Goal: Task Accomplishment & Management: Manage account settings

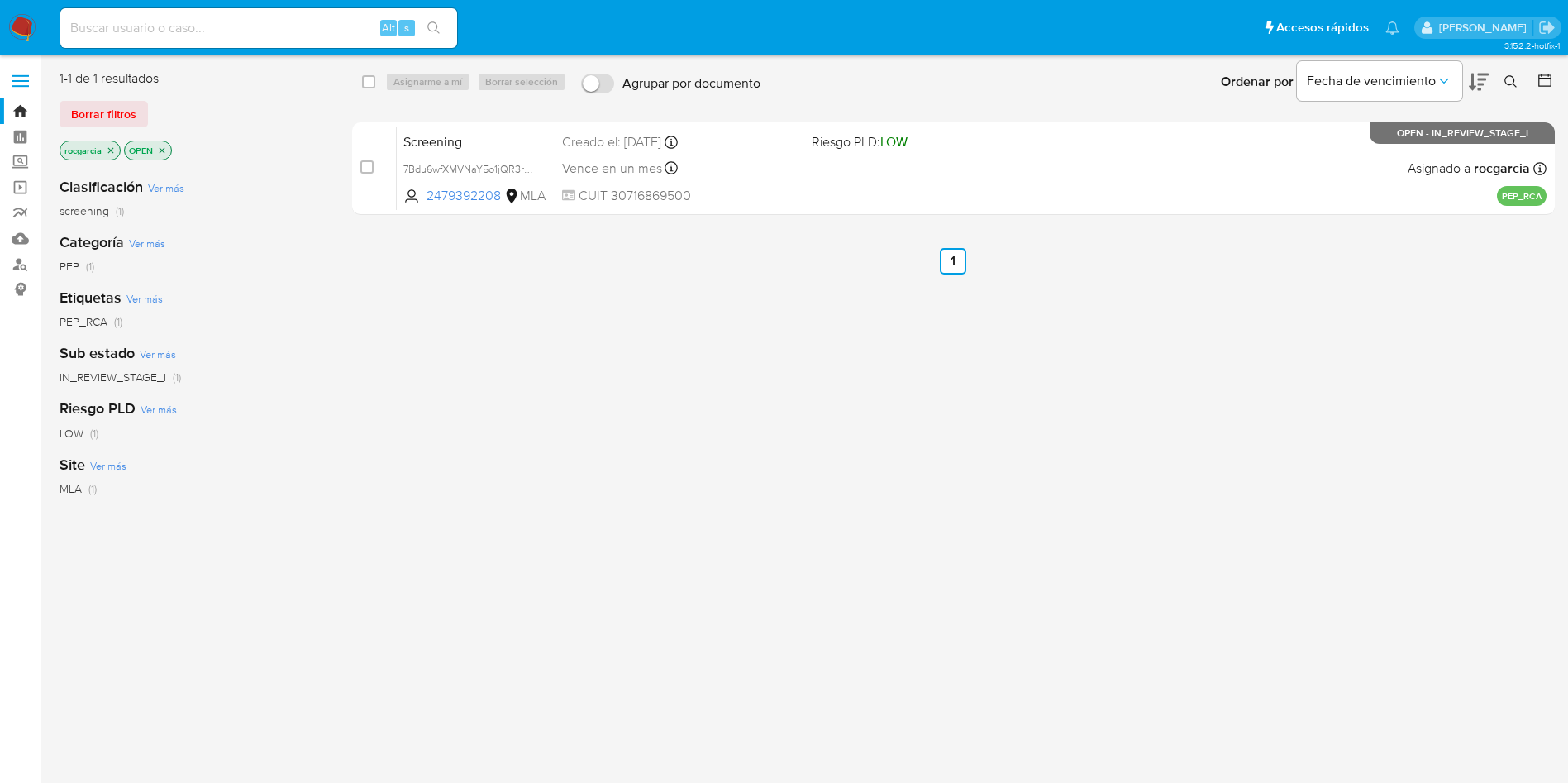
click at [33, 27] on img at bounding box center [22, 28] width 28 height 28
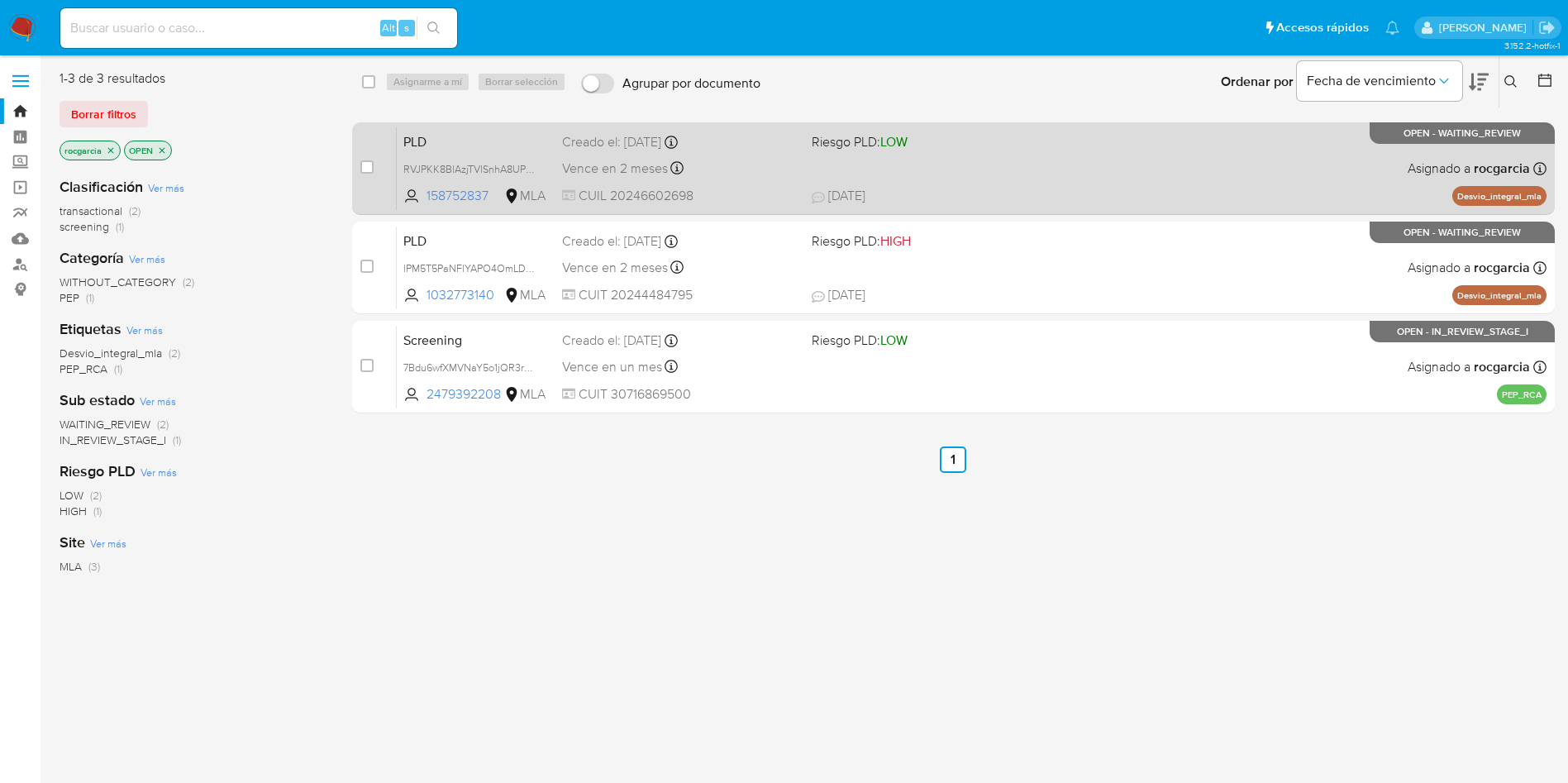
click at [986, 160] on div "PLD RVJPKK8BlAzjTVlSnhA8UPvg 158752837 MLA Riesgo PLD: LOW Creado el: 12/07/202…" at bounding box center [971, 168] width 1149 height 83
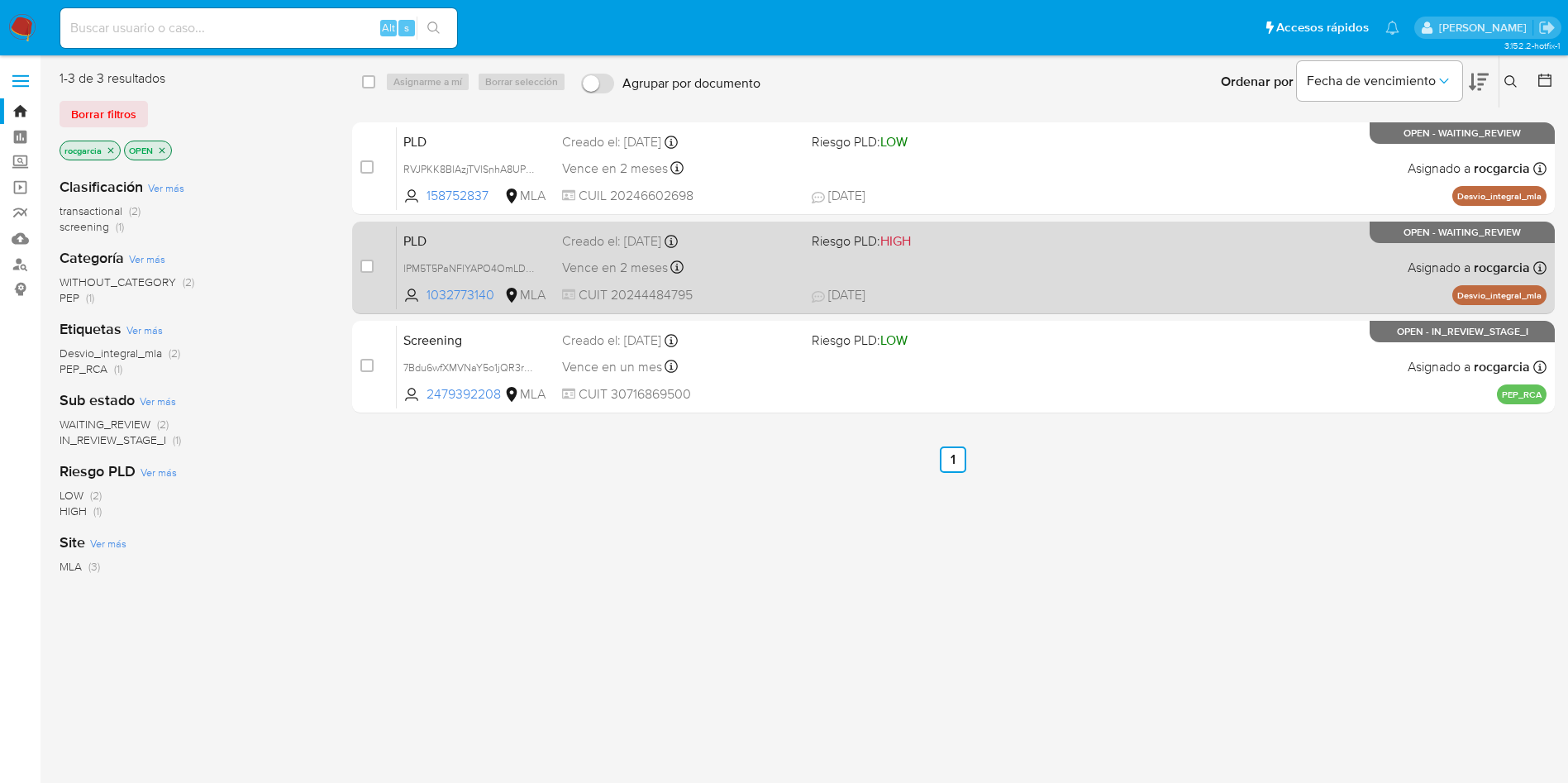
click at [945, 236] on span "Riesgo PLD: HIGH" at bounding box center [929, 240] width 236 height 21
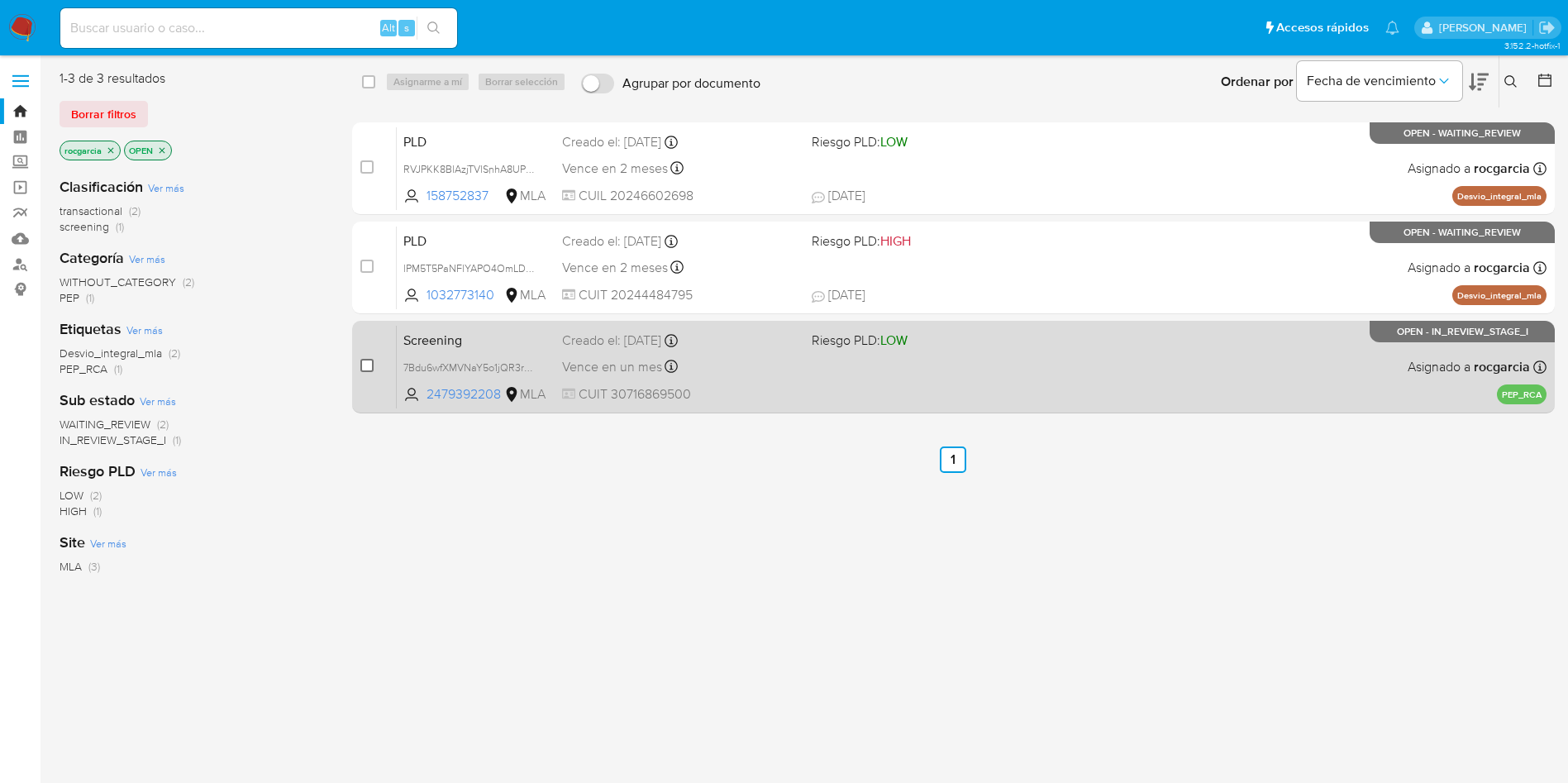
click at [360, 361] on input "checkbox" at bounding box center [366, 365] width 13 height 13
checkbox input "true"
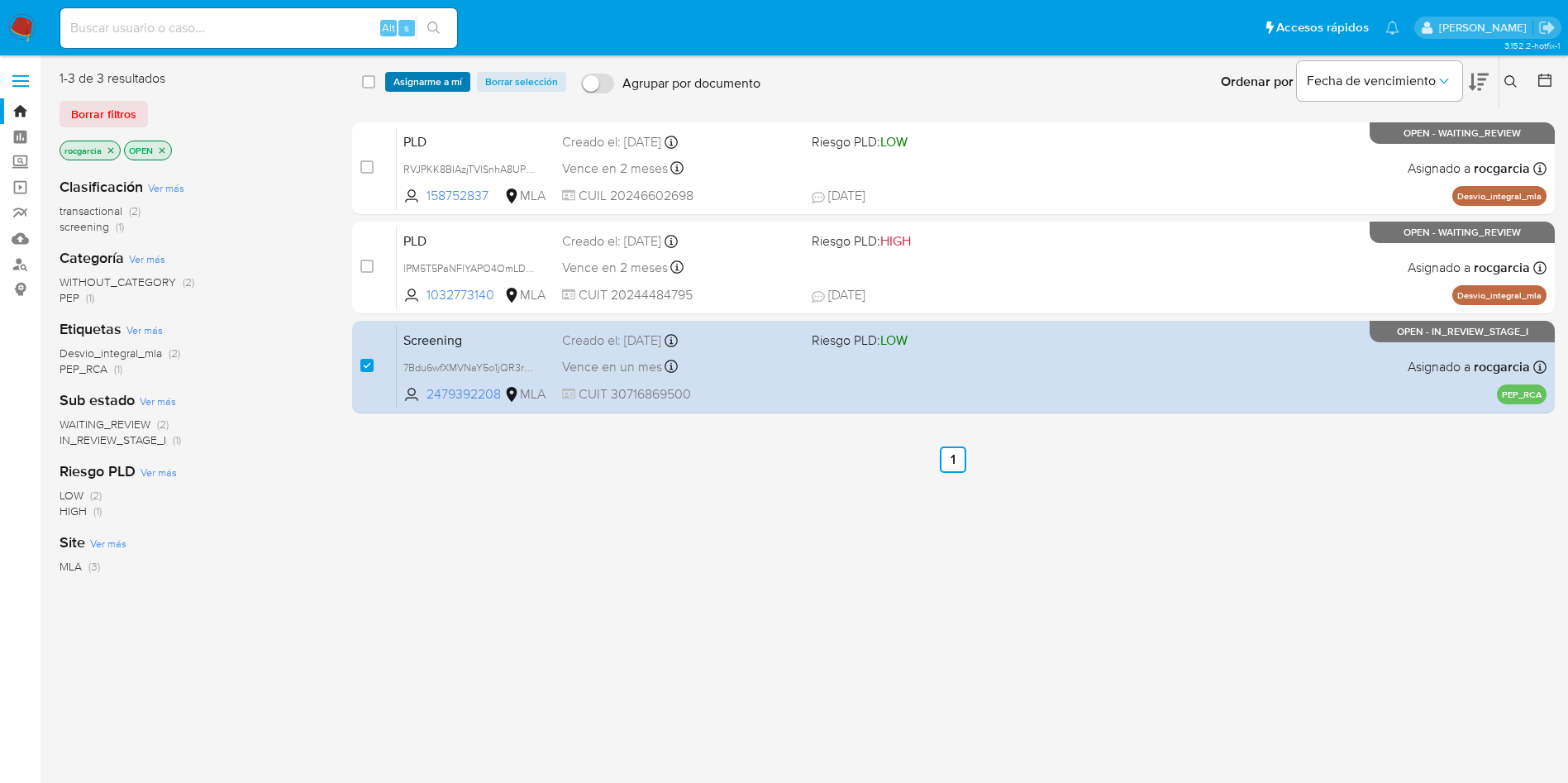
click at [413, 87] on span "Asignarme a mí" at bounding box center [428, 81] width 69 height 17
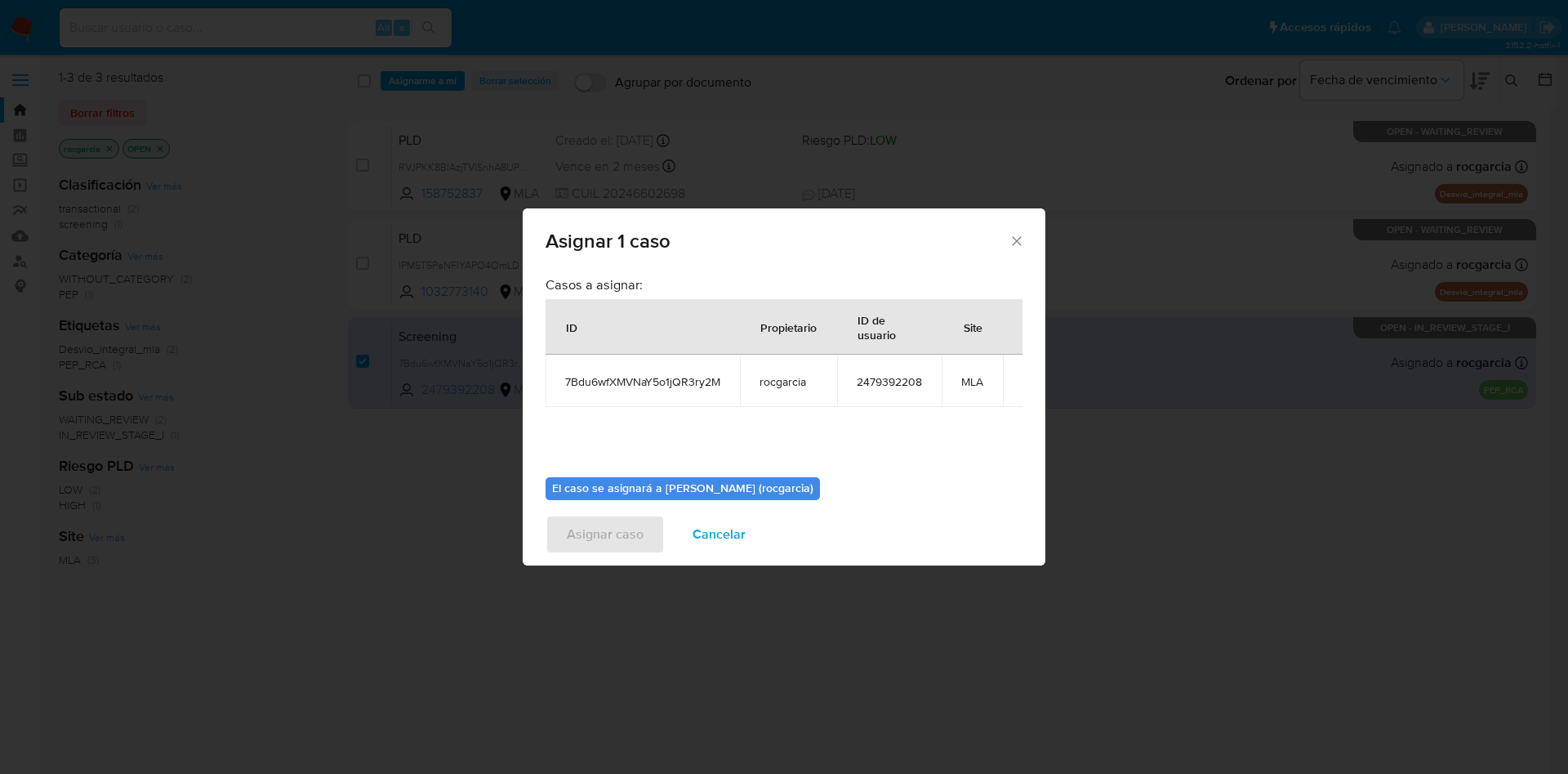
scroll to position [85, 0]
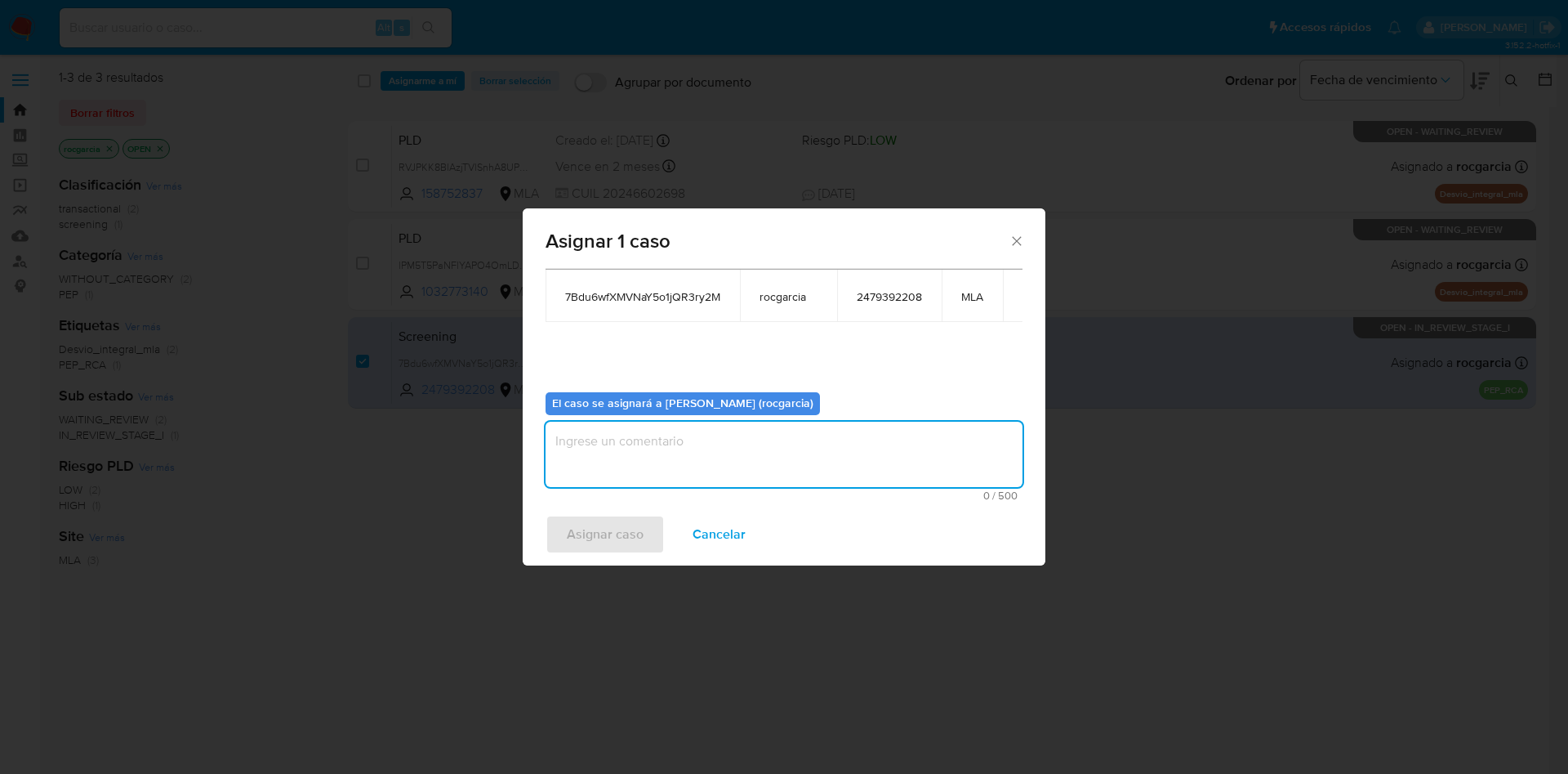
click at [727, 464] on textarea "assign-modal" at bounding box center [784, 454] width 477 height 66
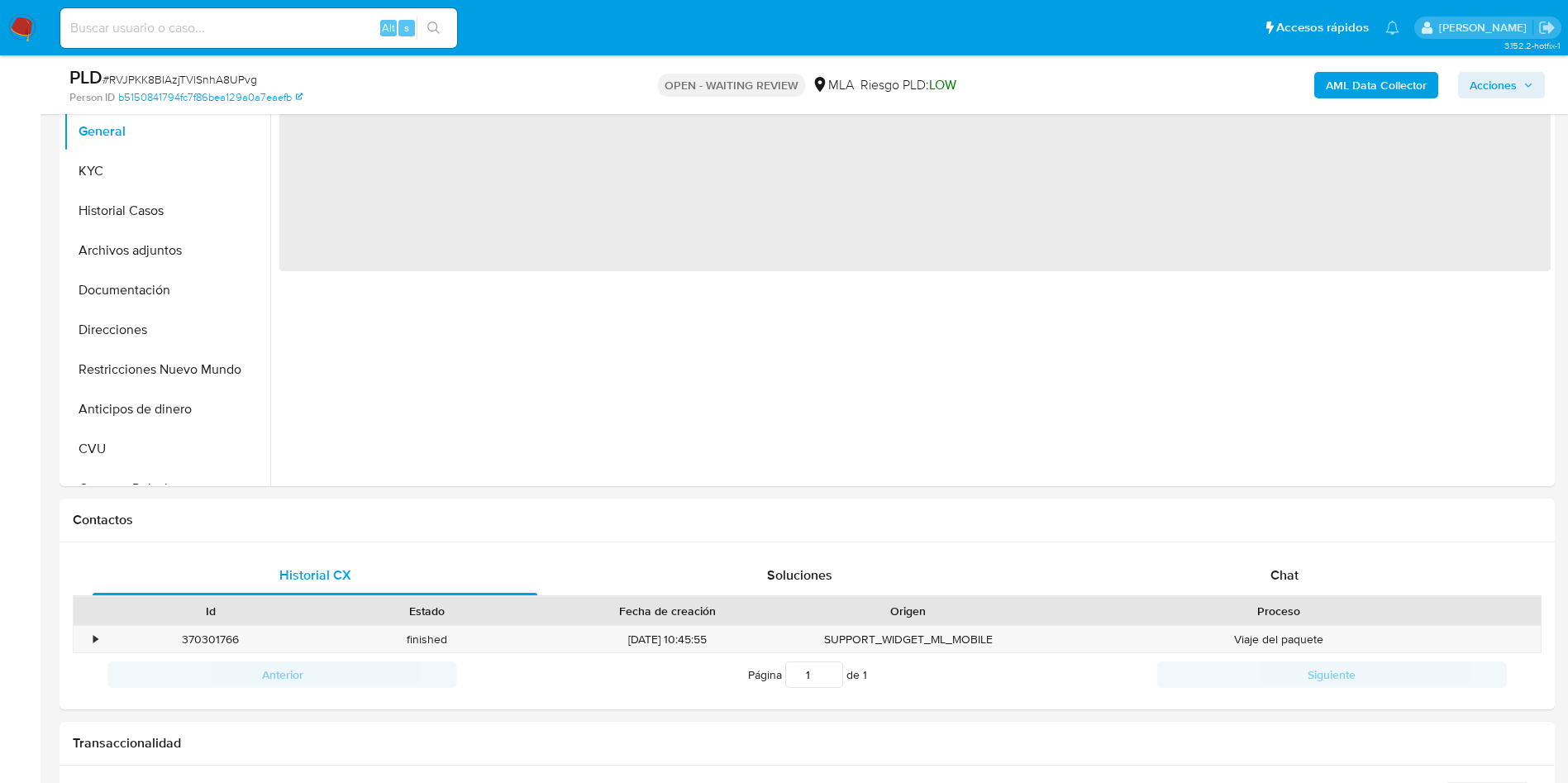
scroll to position [372, 0]
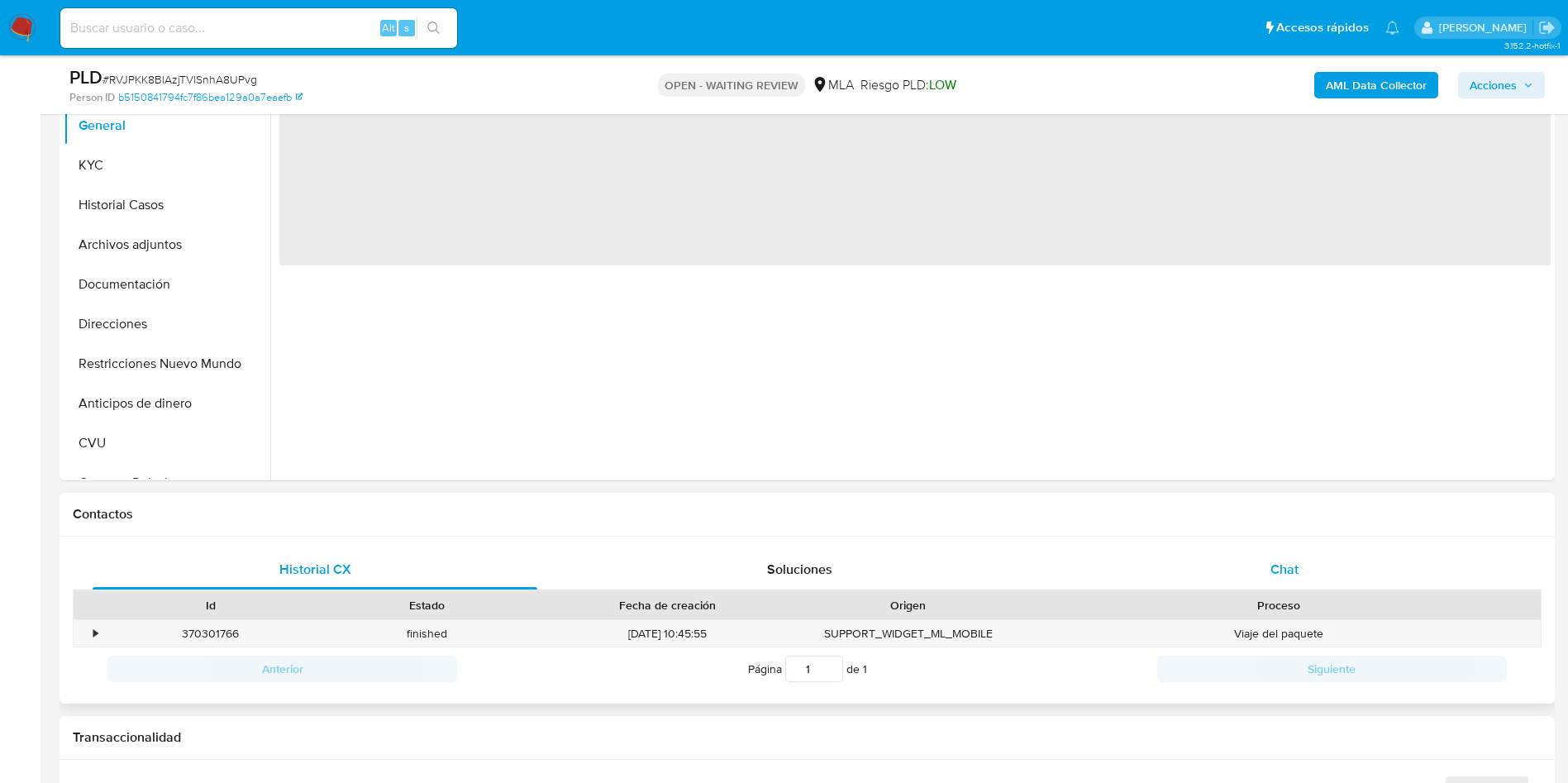
click at [1289, 567] on span "Chat" at bounding box center [1285, 568] width 28 height 19
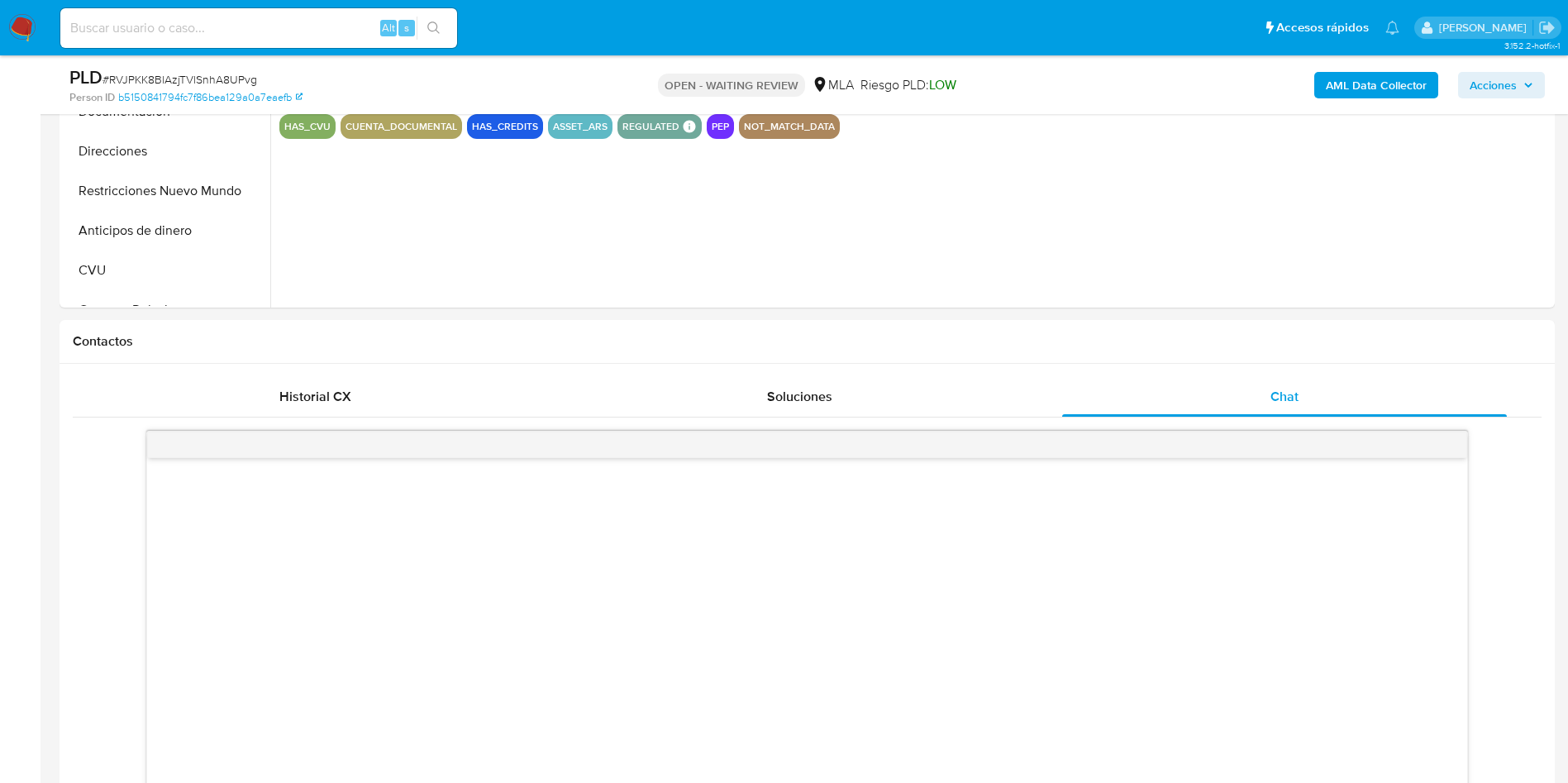
scroll to position [744, 0]
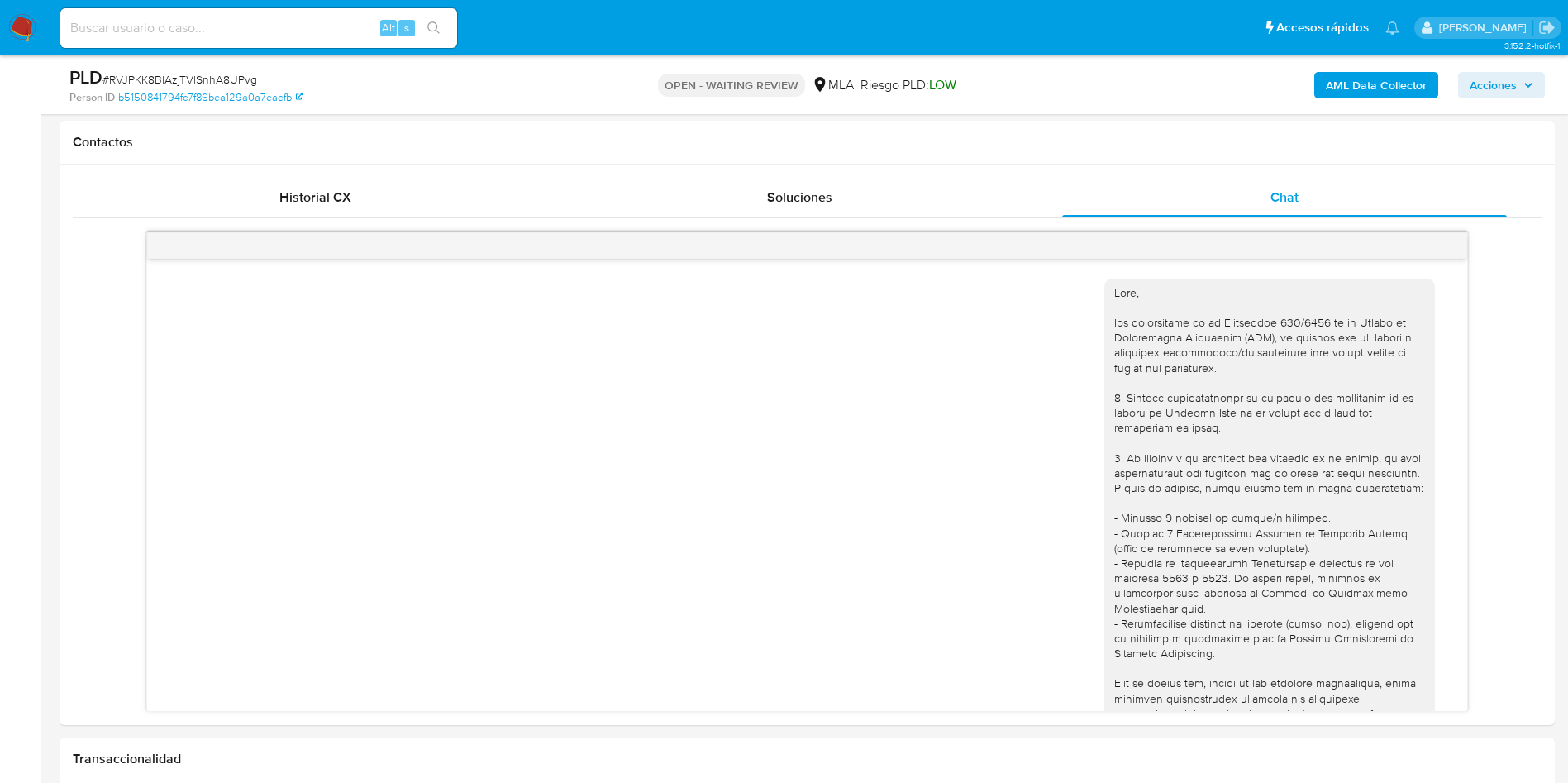
select select "10"
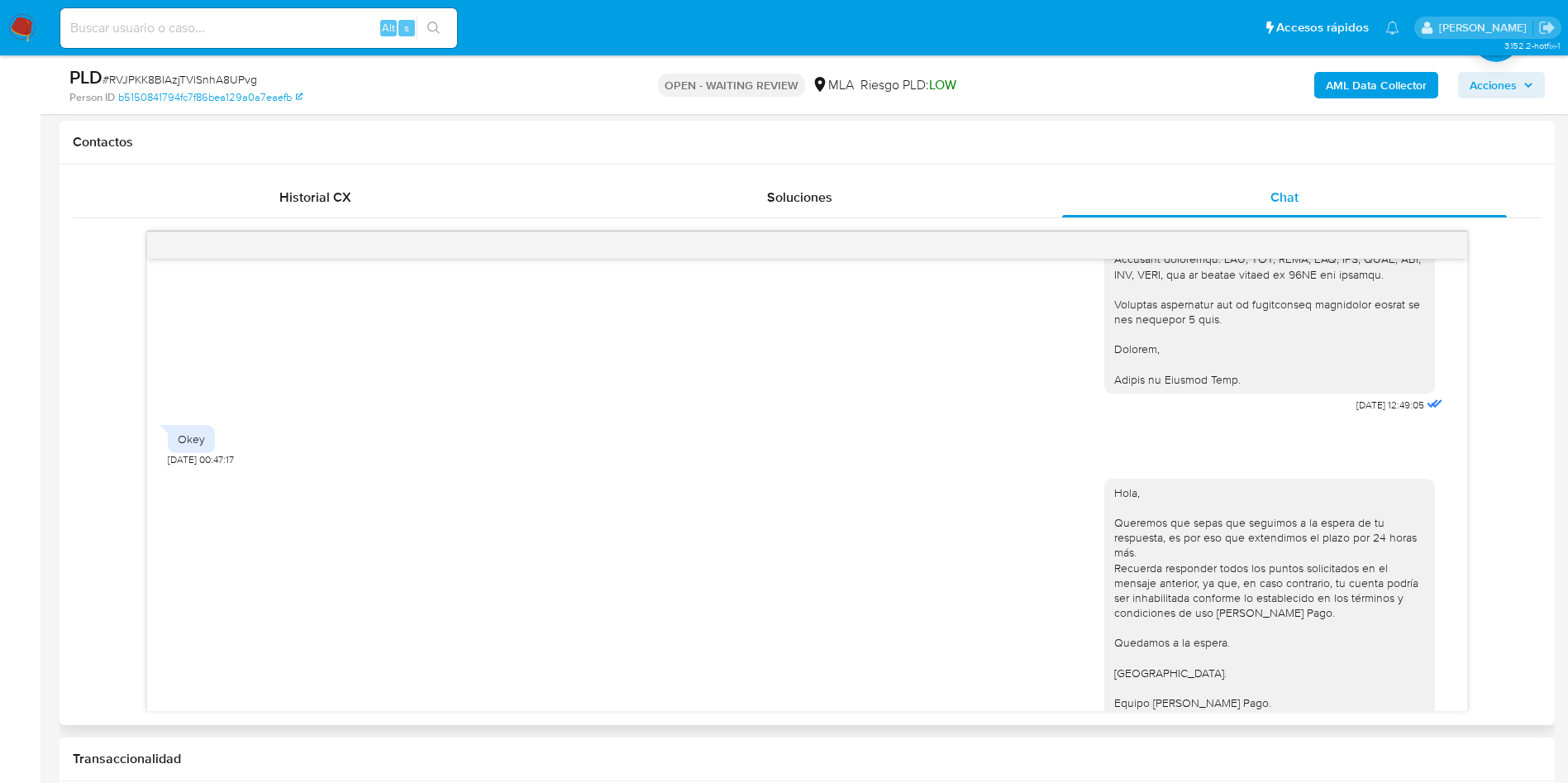
scroll to position [1991, 0]
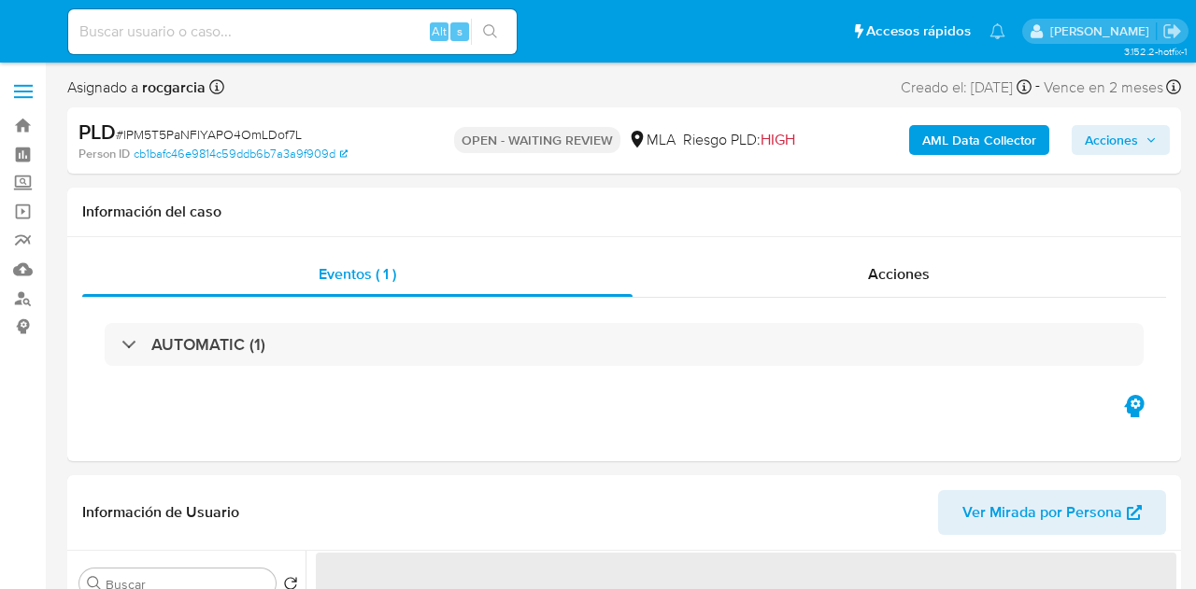
select select "10"
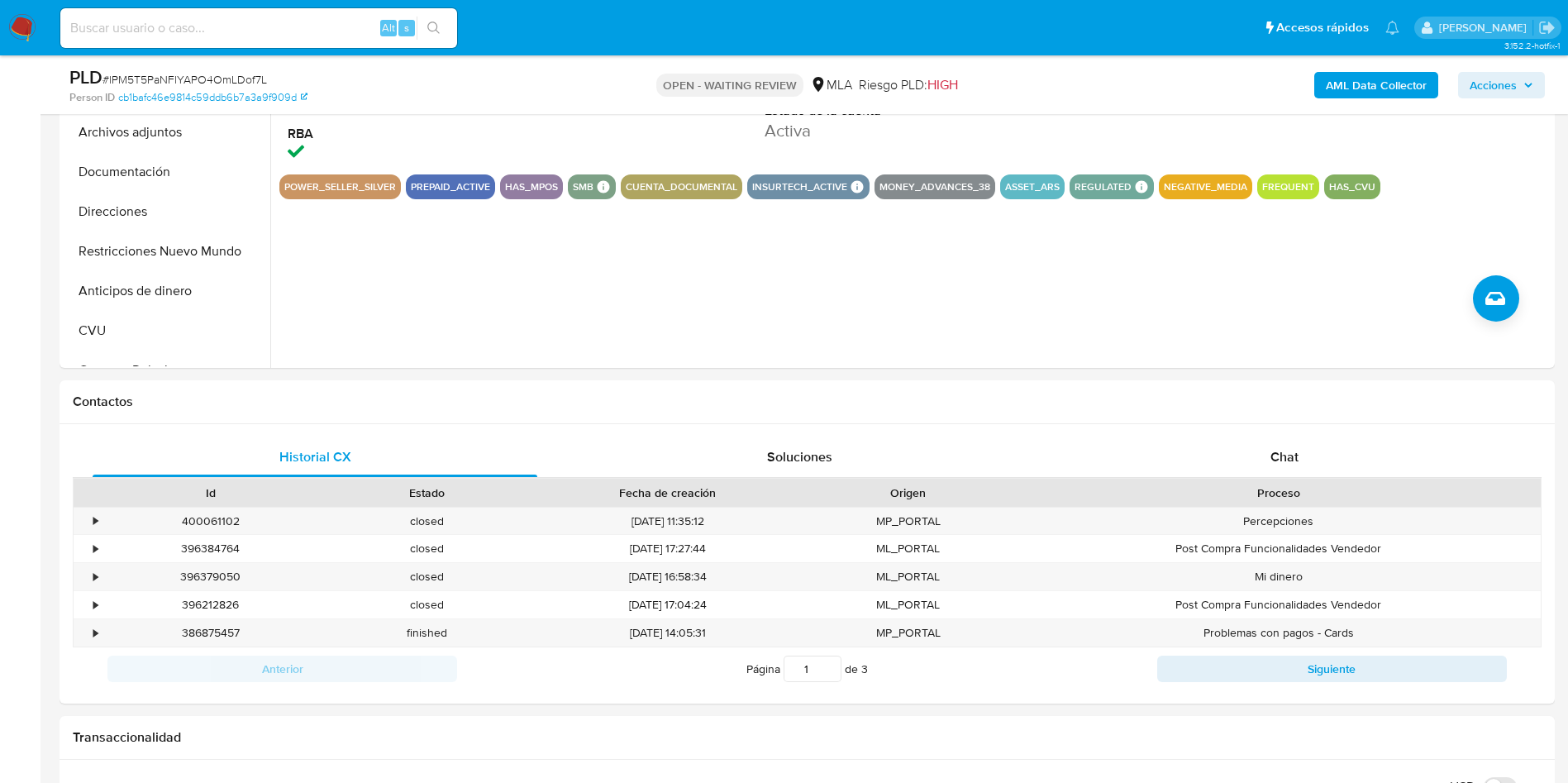
scroll to position [496, 0]
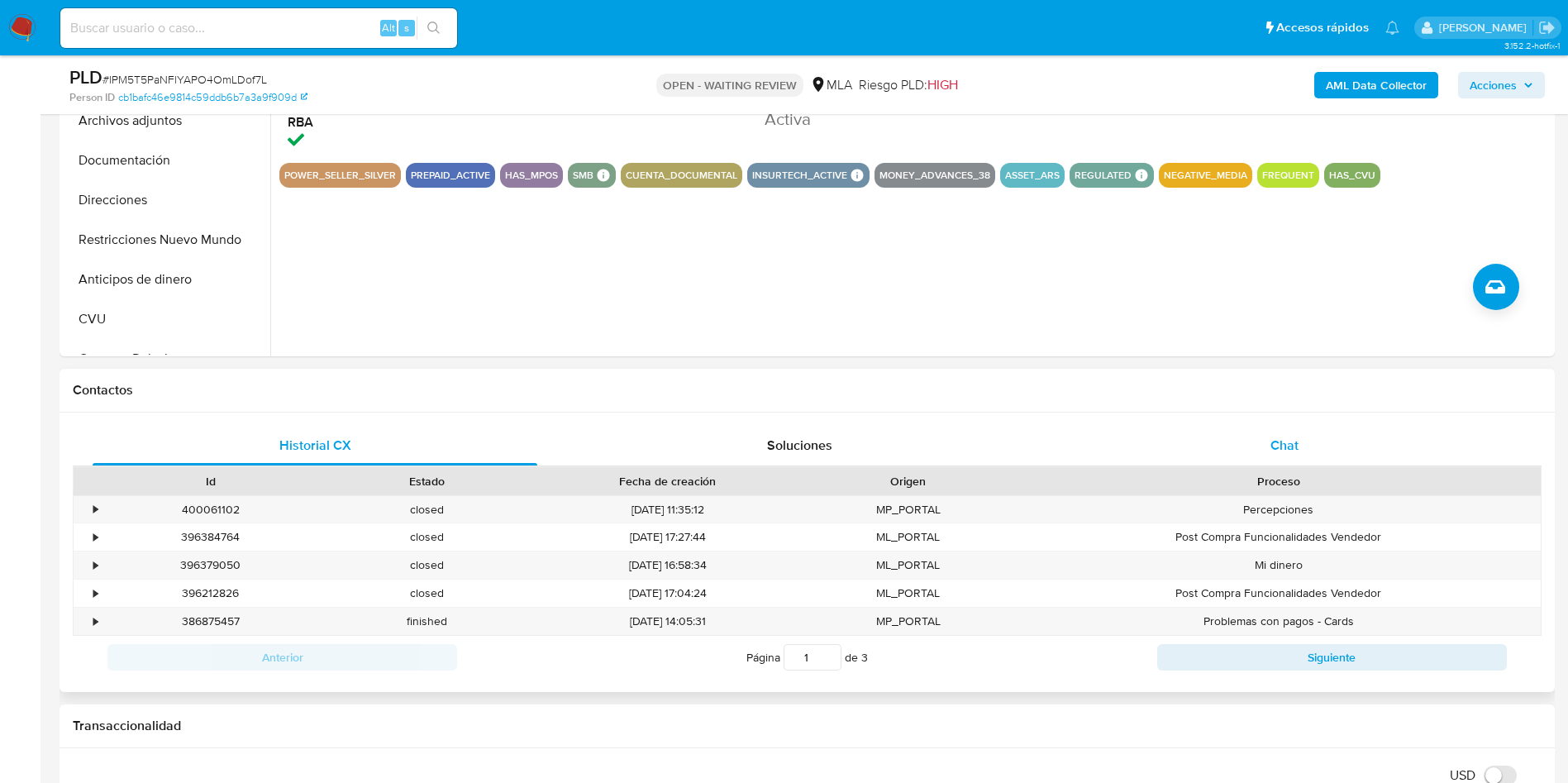
click at [1057, 440] on span "Chat" at bounding box center [1285, 444] width 28 height 19
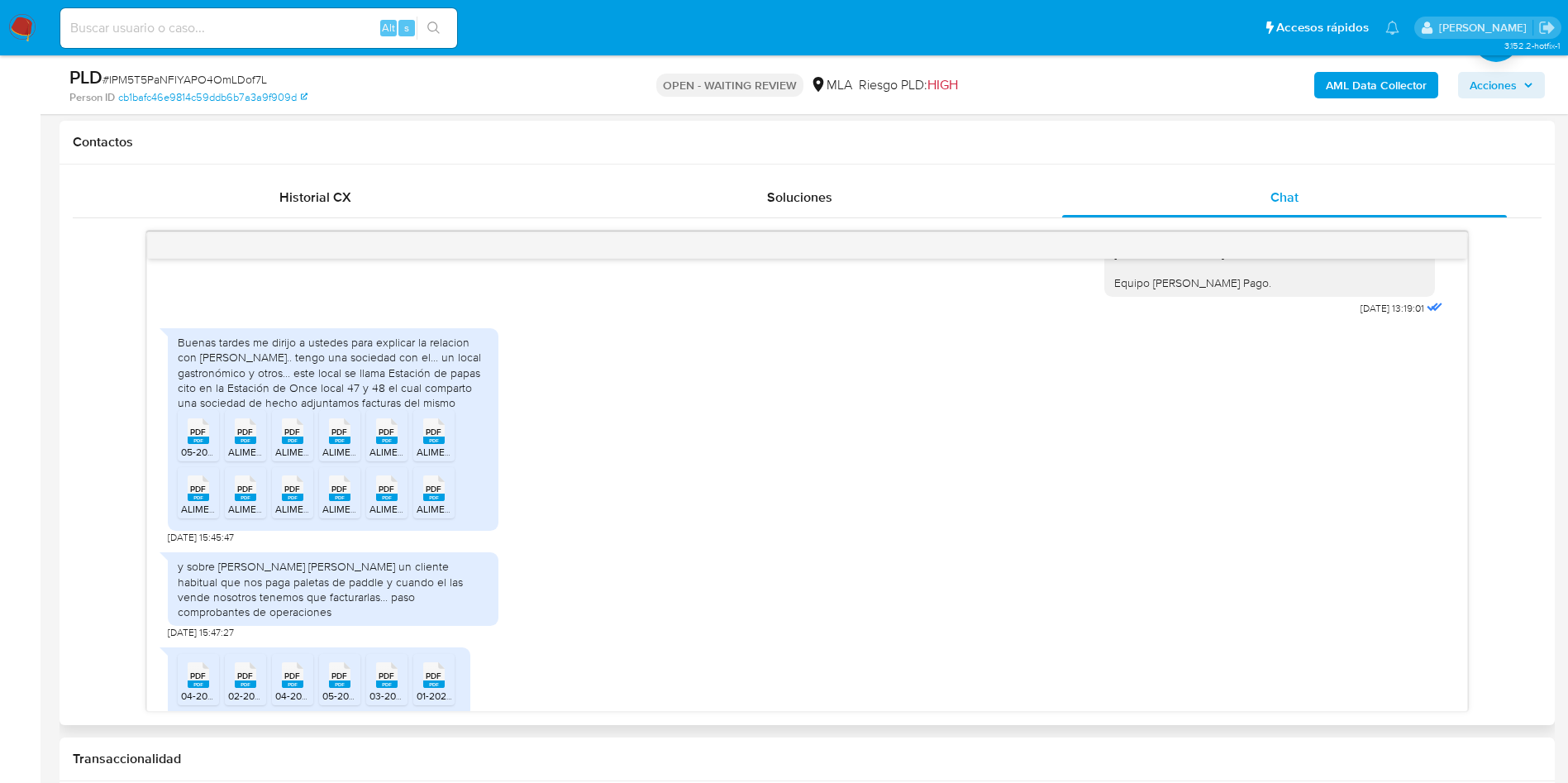
scroll to position [888, 0]
